Goal: Information Seeking & Learning: Learn about a topic

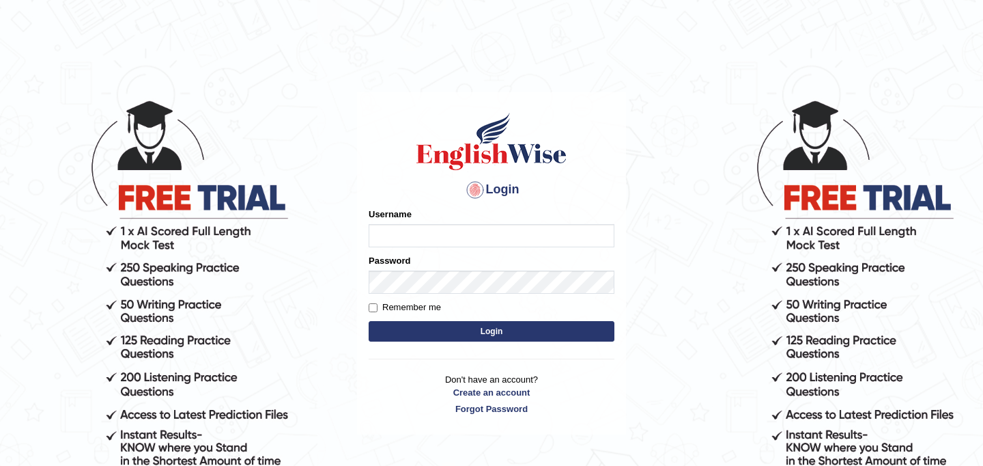
type input "najakter"
click at [424, 327] on button "Login" at bounding box center [492, 331] width 246 height 20
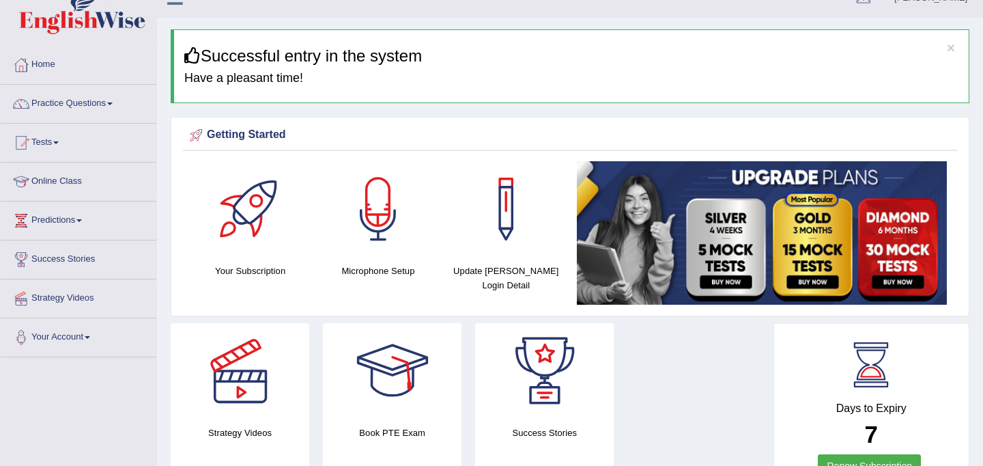
scroll to position [1, 0]
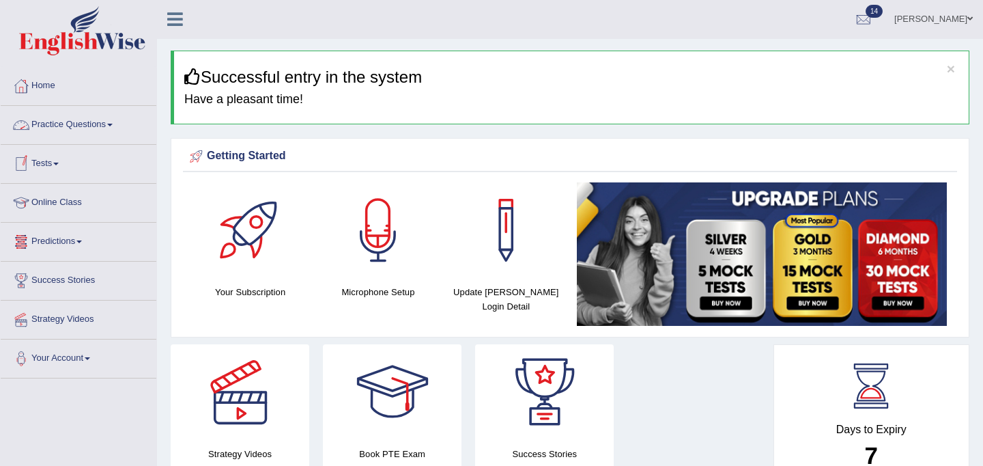
click at [60, 124] on link "Practice Questions" at bounding box center [79, 123] width 156 height 34
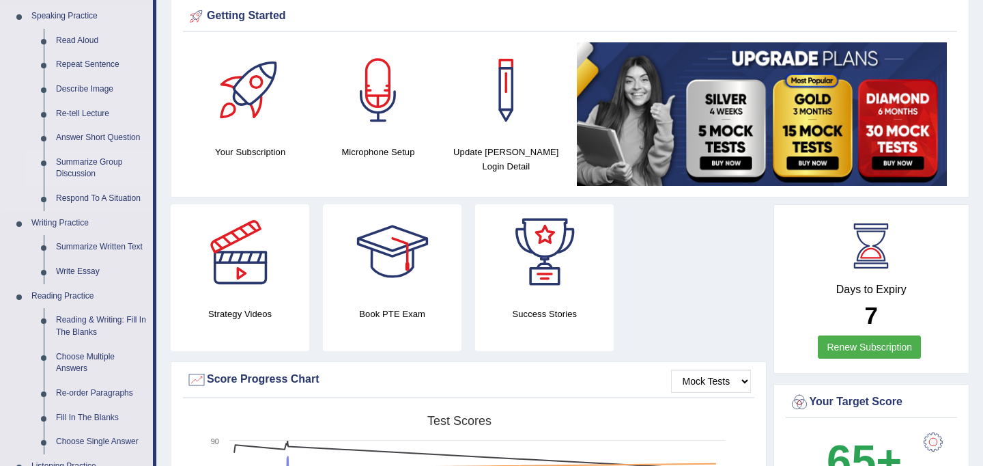
scroll to position [141, 0]
click at [87, 271] on link "Write Essay" at bounding box center [101, 271] width 103 height 25
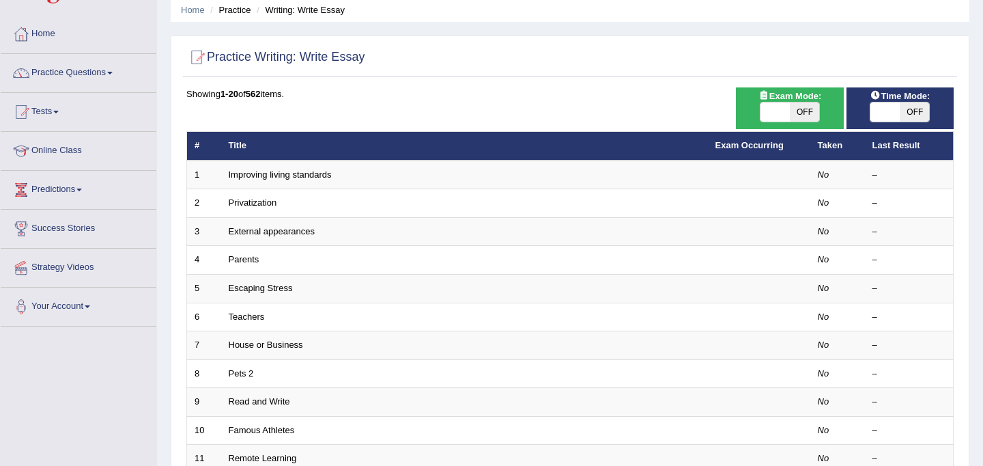
scroll to position [54, 0]
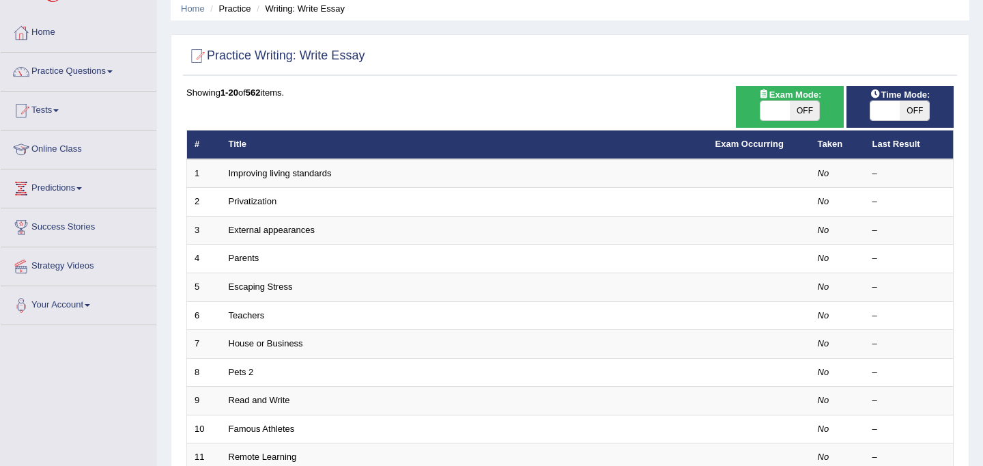
click at [771, 112] on span at bounding box center [774, 110] width 29 height 19
click at [786, 115] on span at bounding box center [774, 110] width 29 height 19
click at [773, 113] on span at bounding box center [774, 110] width 29 height 19
checkbox input "true"
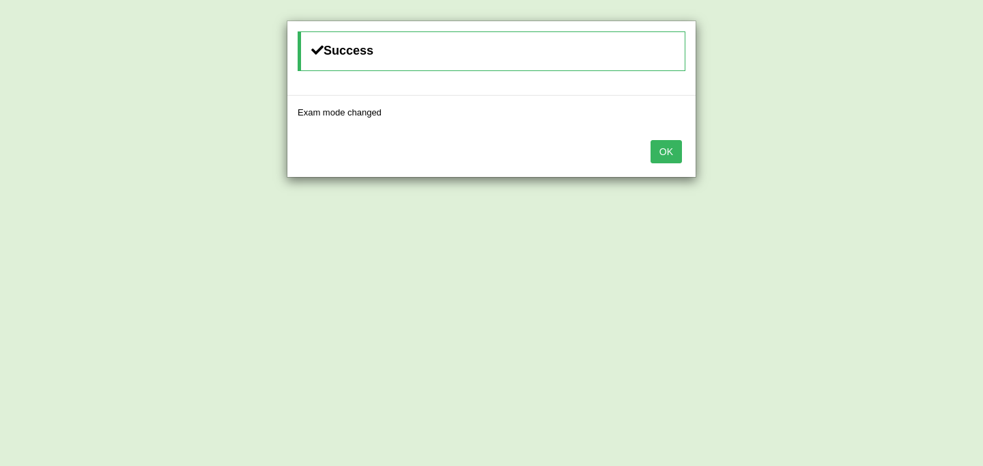
click at [683, 146] on div "OK" at bounding box center [491, 153] width 408 height 48
click at [679, 148] on button "OK" at bounding box center [665, 151] width 31 height 23
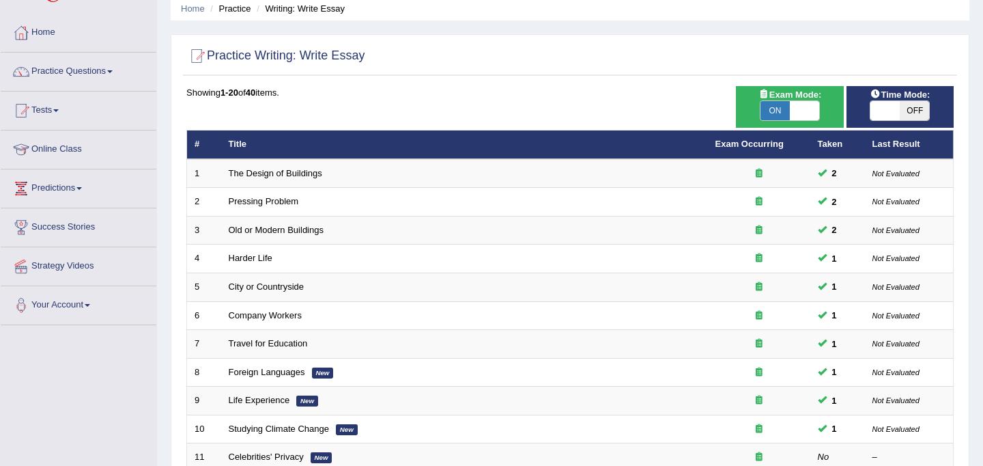
click at [879, 111] on span at bounding box center [884, 110] width 29 height 19
checkbox input "true"
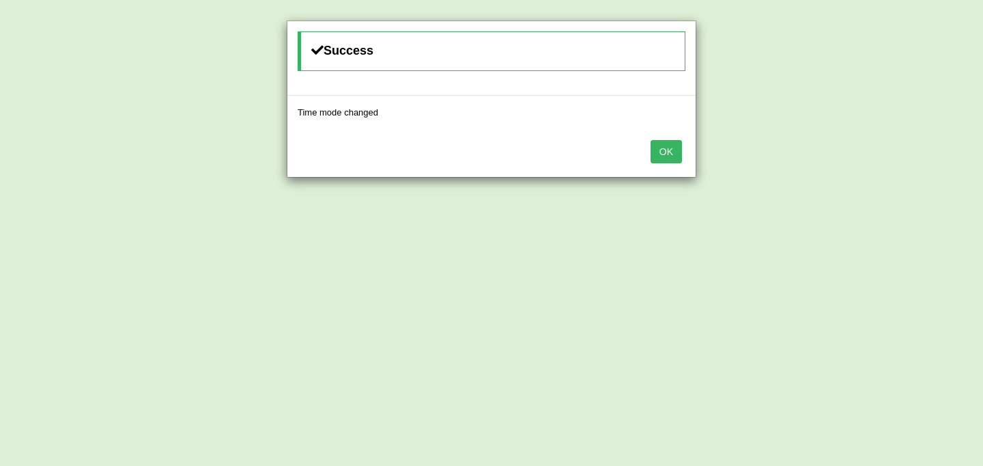
click at [663, 153] on button "OK" at bounding box center [665, 151] width 31 height 23
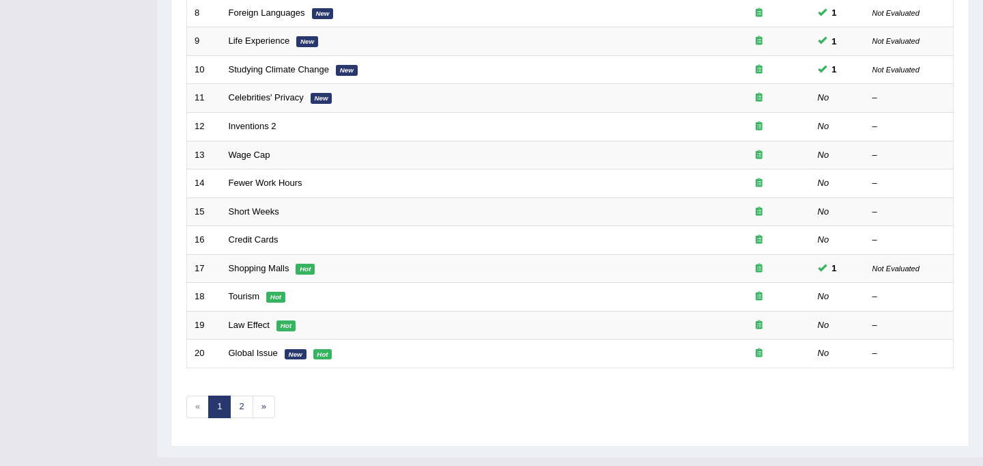
scroll to position [422, 0]
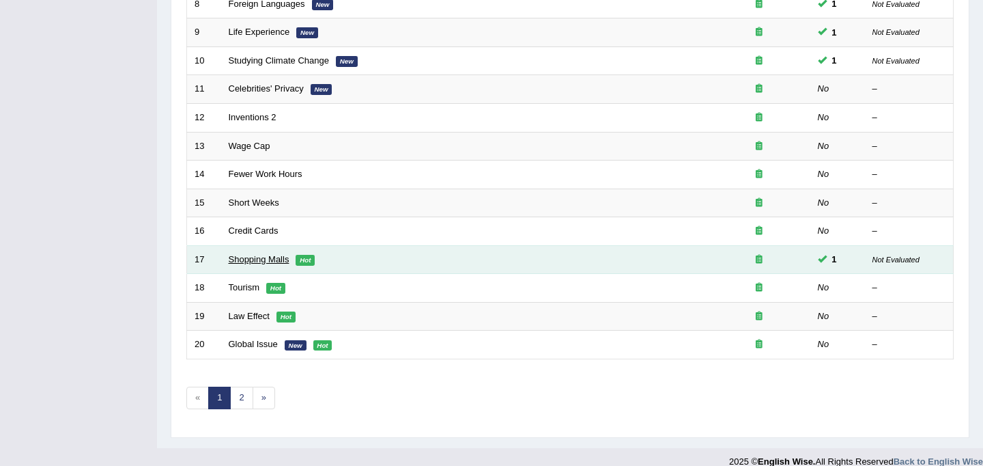
click at [279, 261] on link "Shopping Malls" at bounding box center [259, 259] width 61 height 10
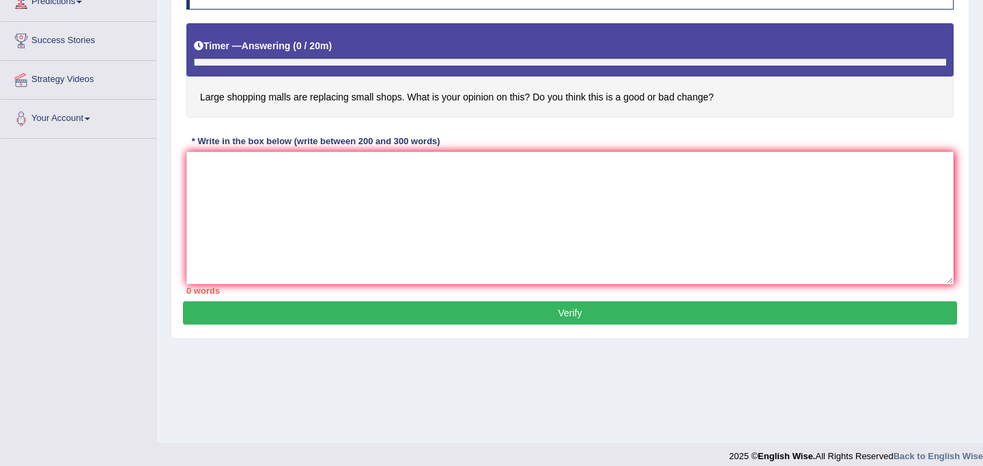
scroll to position [248, 0]
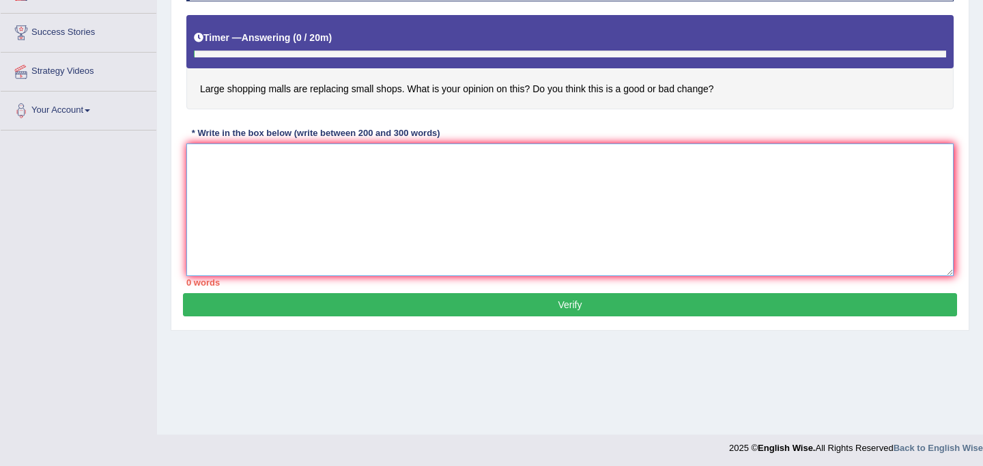
click at [298, 210] on textarea at bounding box center [569, 209] width 767 height 132
paste textarea "The rise of large shopping malls replacing small shops is a trend seen in many …"
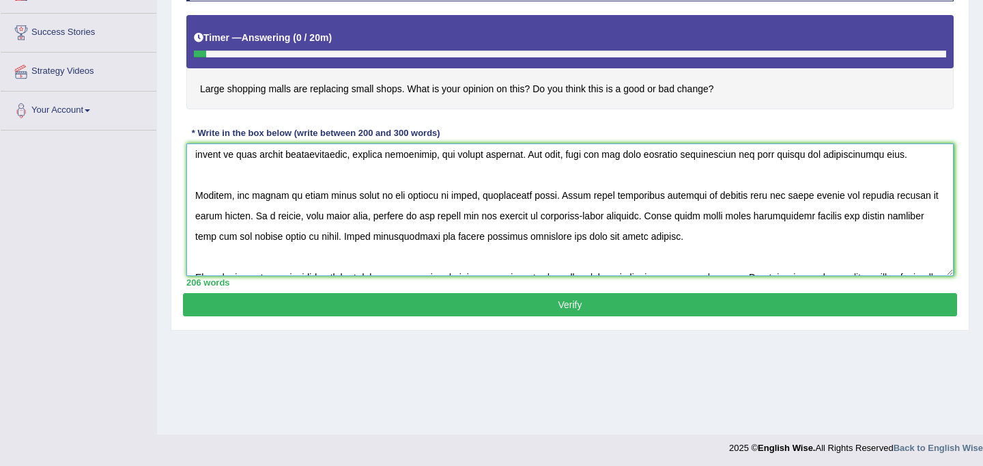
scroll to position [123, 0]
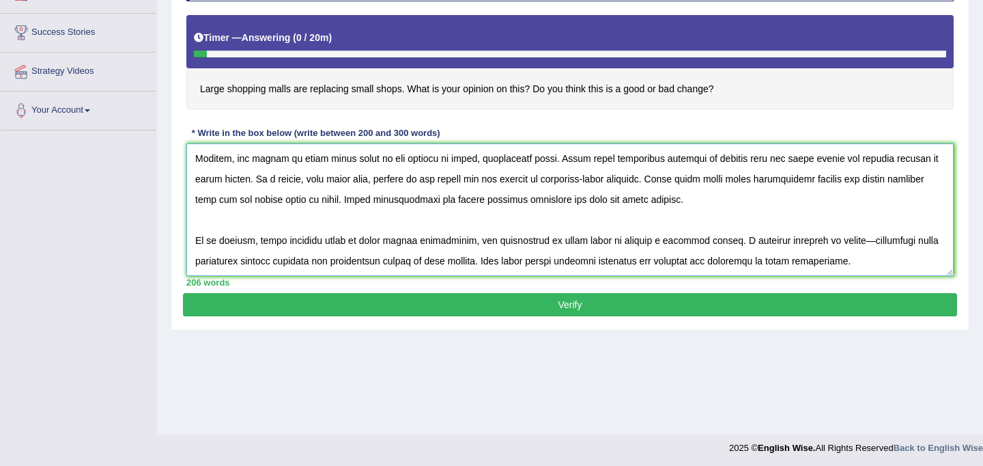
type textarea "The rise of large shopping malls replacing small shops is a trend seen in many …"
click at [559, 316] on button "Verify" at bounding box center [570, 304] width 774 height 23
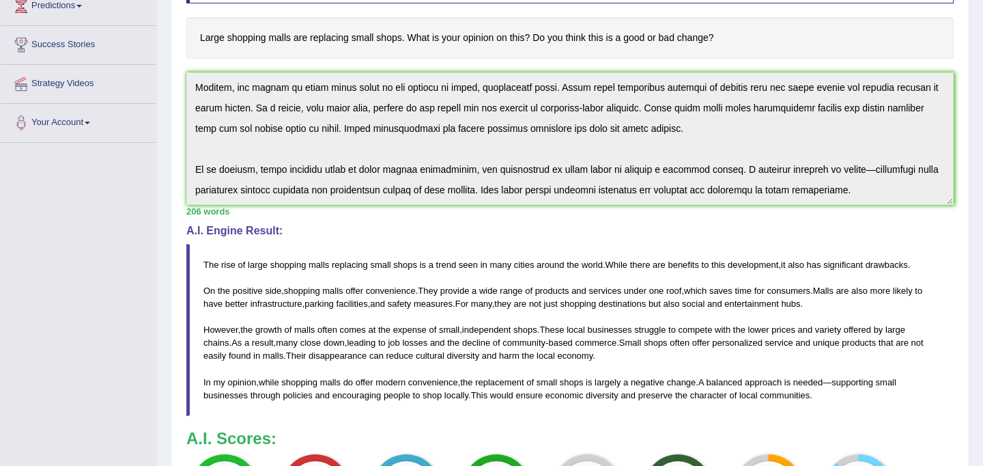
scroll to position [0, 0]
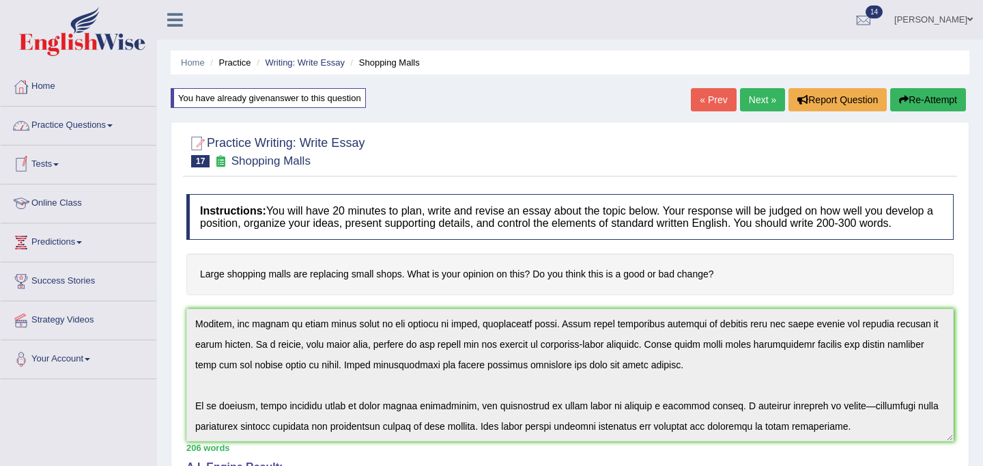
click at [66, 197] on link "Online Class" at bounding box center [79, 201] width 156 height 34
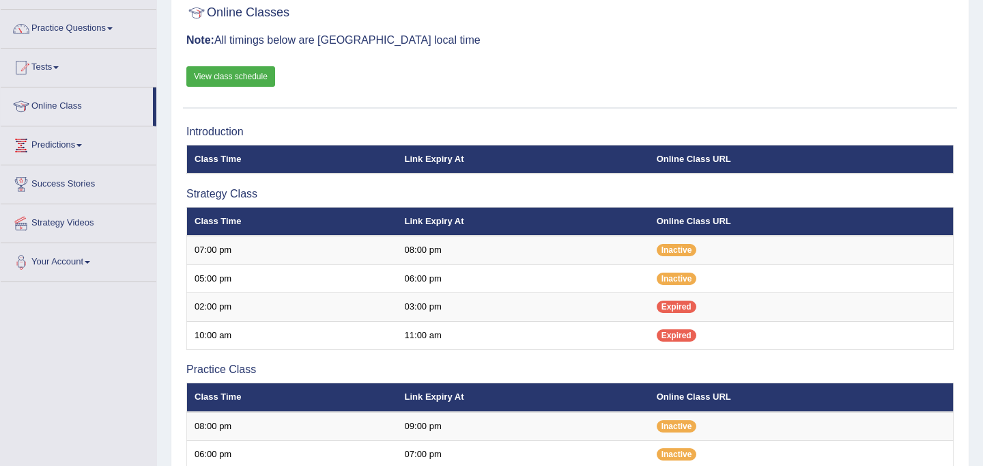
scroll to position [98, 0]
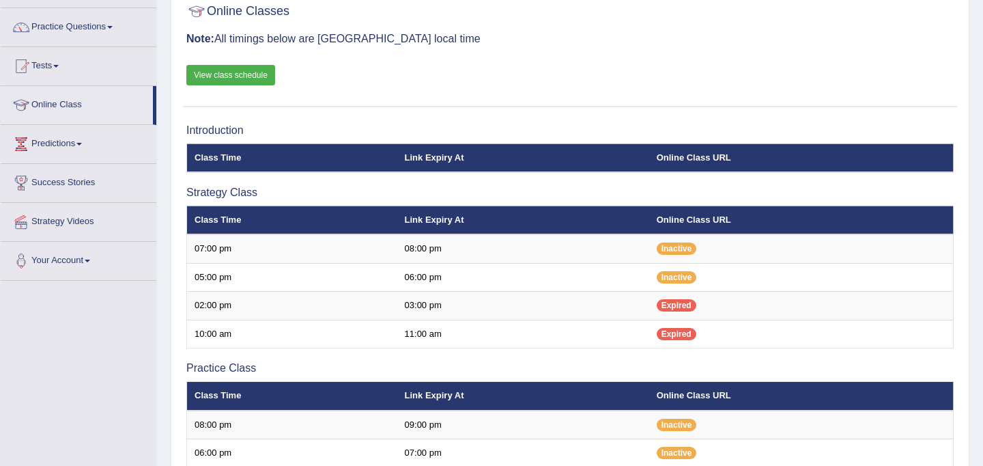
click at [242, 85] on div "Online Classes Note: All timings below are Melbourne local time View class sche…" at bounding box center [570, 52] width 774 height 110
click at [242, 82] on link "View class schedule" at bounding box center [230, 75] width 89 height 20
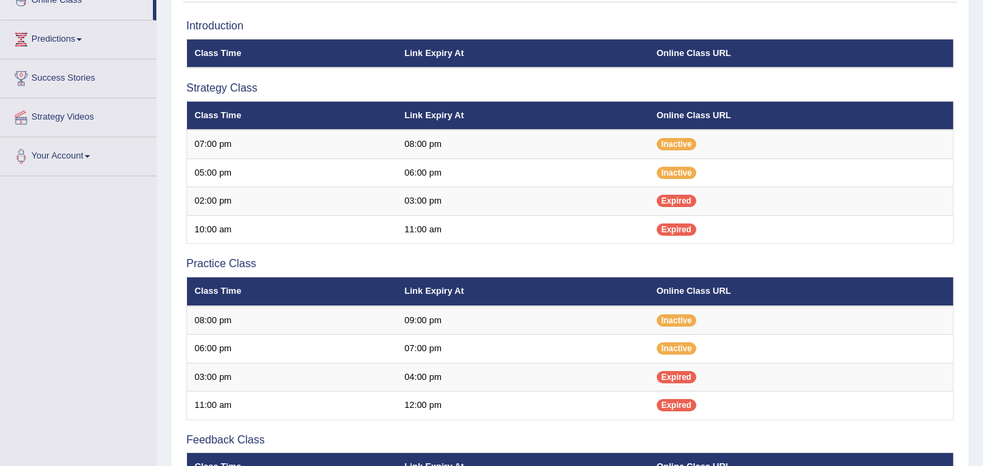
scroll to position [204, 0]
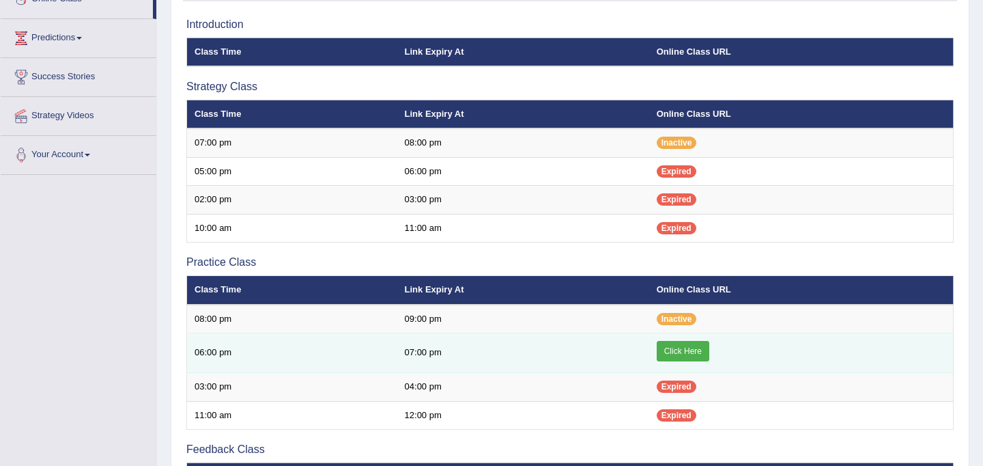
click at [682, 350] on link "Click Here" at bounding box center [683, 351] width 53 height 20
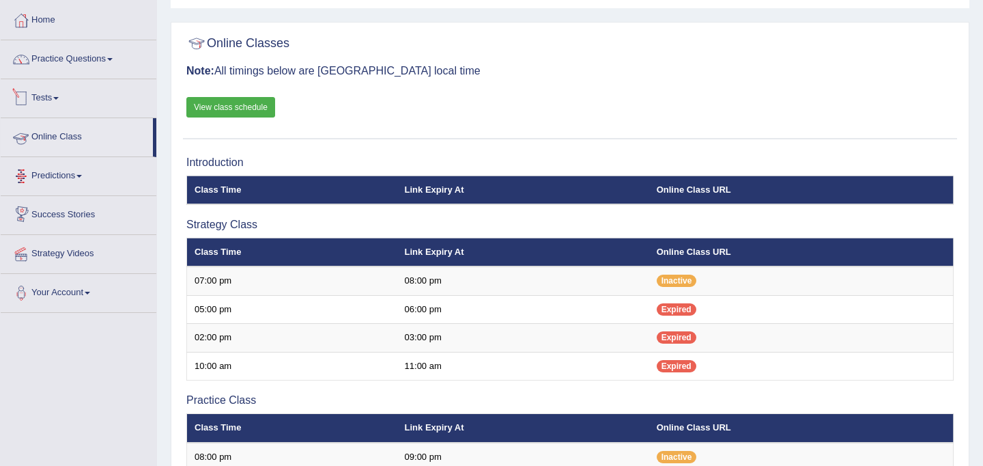
scroll to position [66, 0]
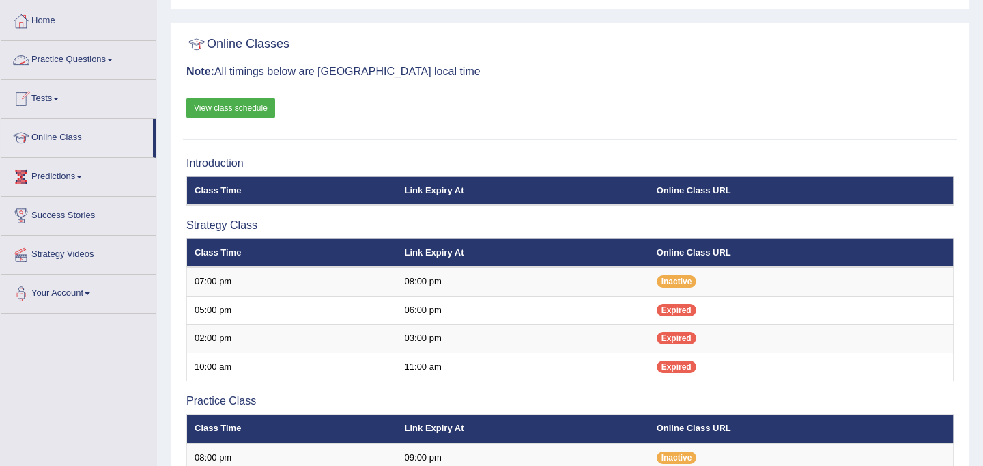
click at [69, 60] on link "Practice Questions" at bounding box center [79, 58] width 156 height 34
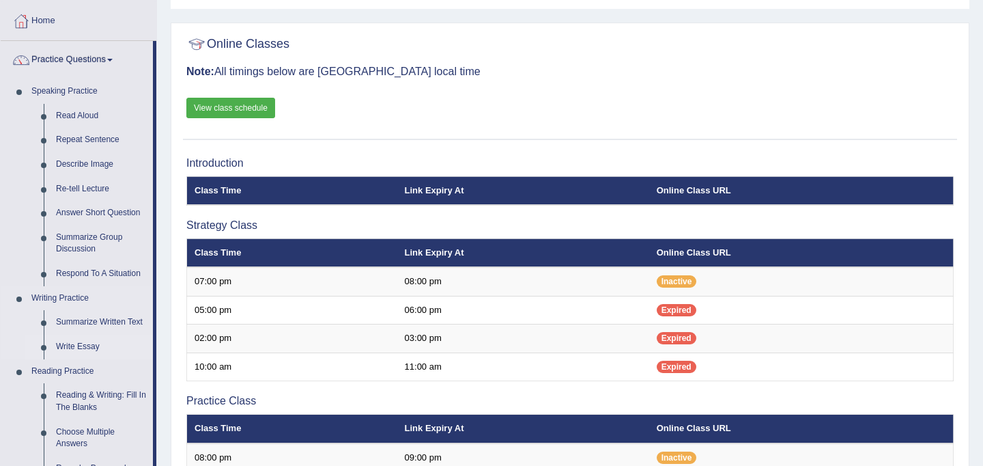
click at [100, 345] on link "Write Essay" at bounding box center [101, 346] width 103 height 25
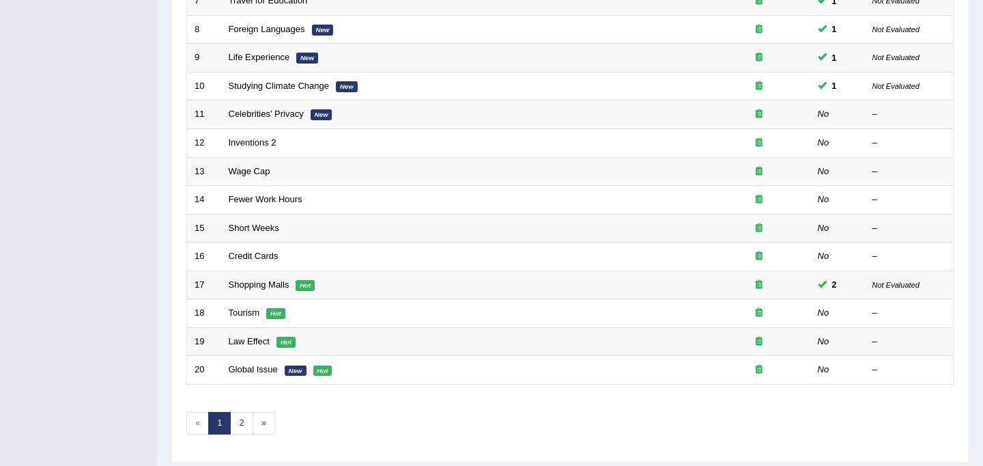
scroll to position [397, 0]
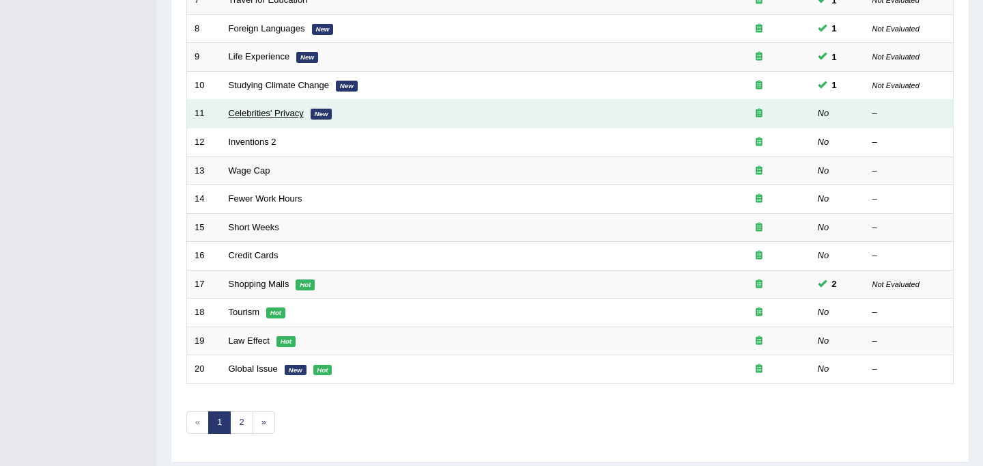
click at [290, 113] on link "Celebrities' Privacy" at bounding box center [266, 113] width 75 height 10
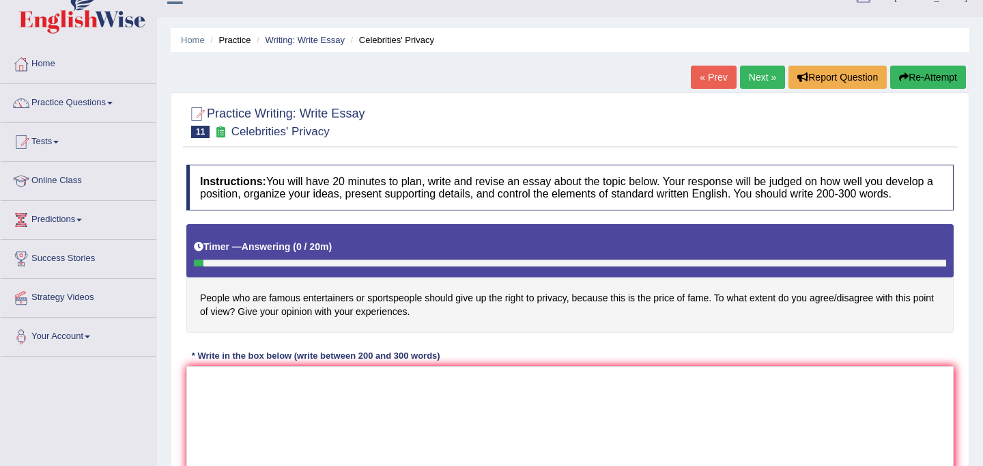
scroll to position [30, 0]
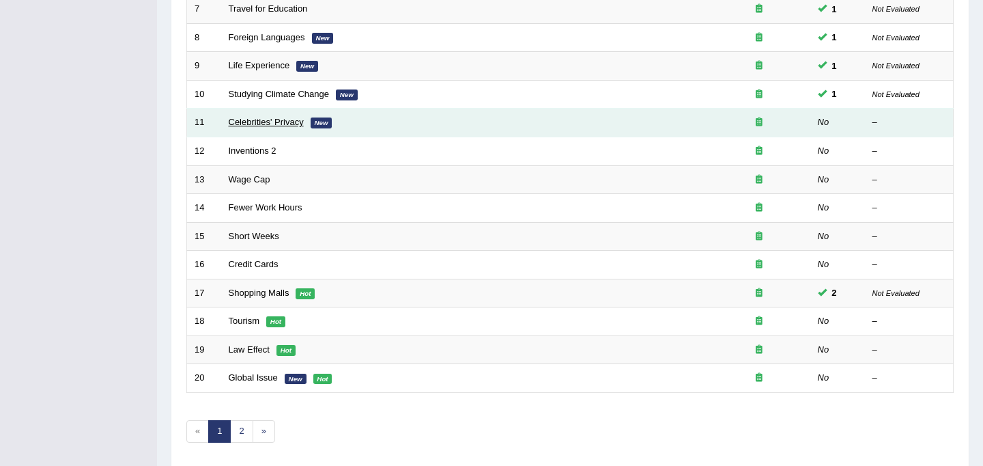
click at [245, 121] on link "Celebrities' Privacy" at bounding box center [266, 122] width 75 height 10
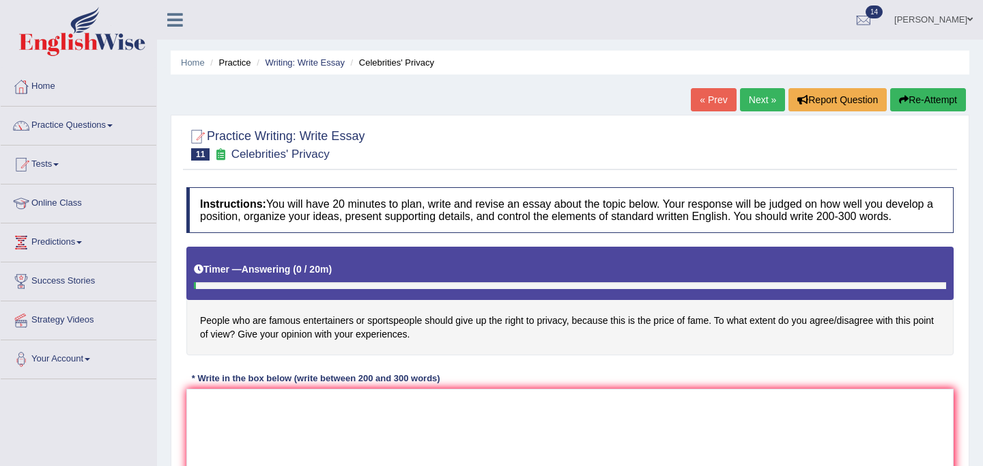
drag, startPoint x: 198, startPoint y: 323, endPoint x: 244, endPoint y: 323, distance: 46.4
click at [244, 323] on h4 "People who are famous entertainers or sportspeople should give up the right to …" at bounding box center [569, 300] width 767 height 109
